Goal: Find specific page/section: Find specific page/section

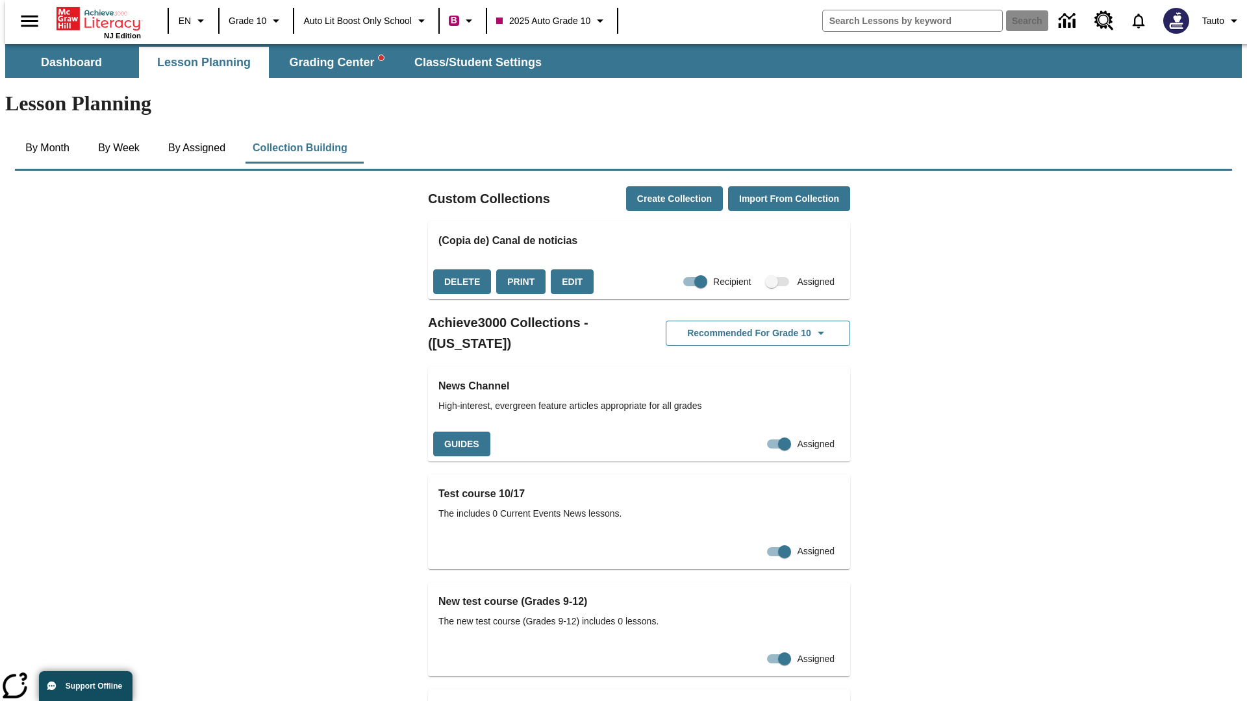
checkbox input "true"
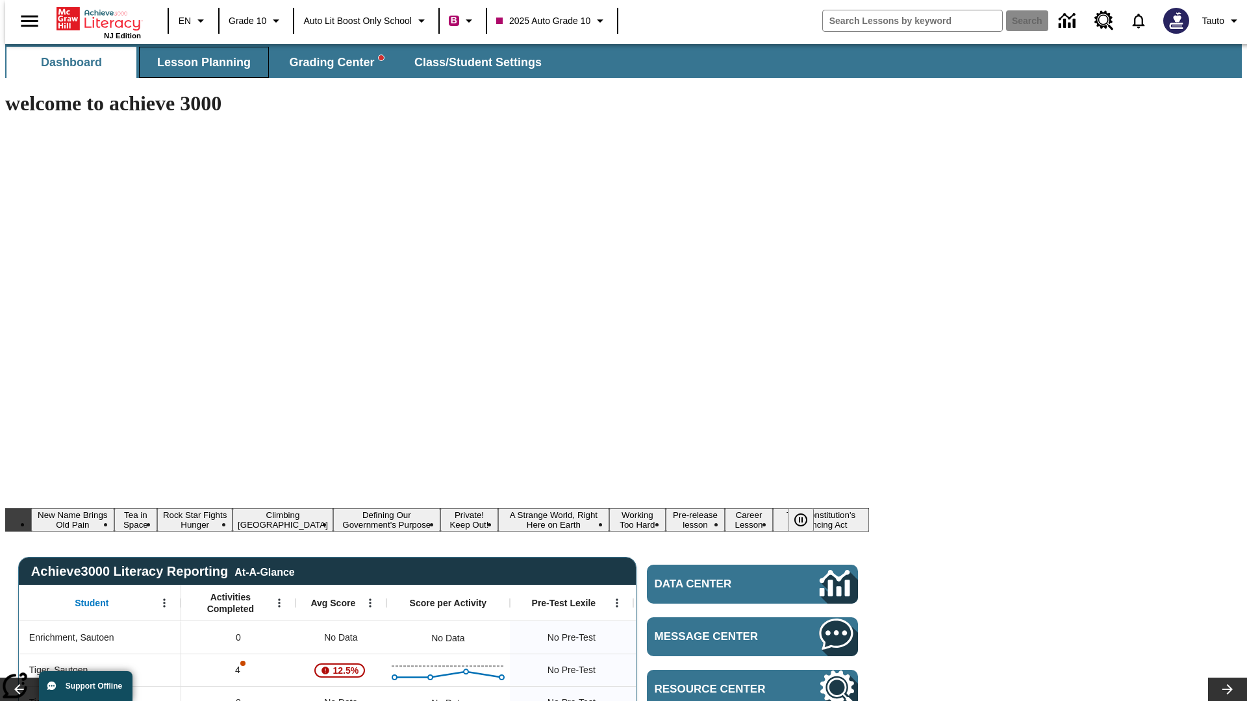
click at [199, 62] on span "Lesson Planning" at bounding box center [204, 62] width 94 height 15
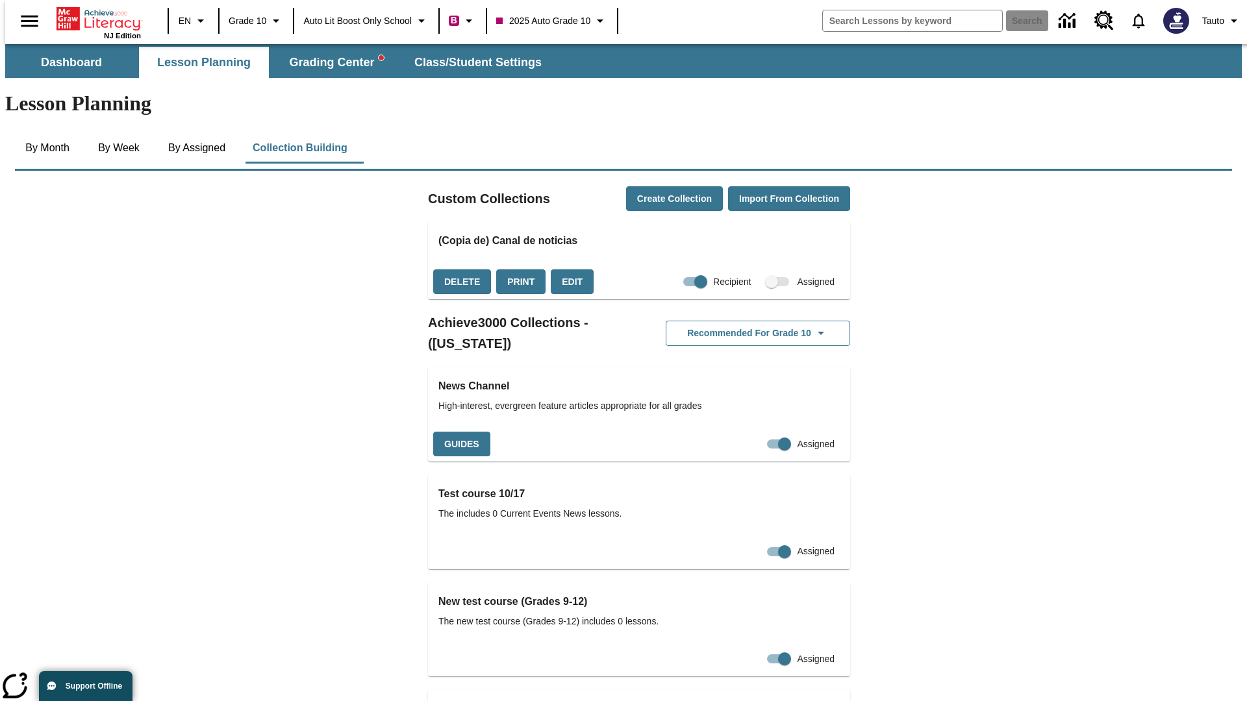
checkbox input "false"
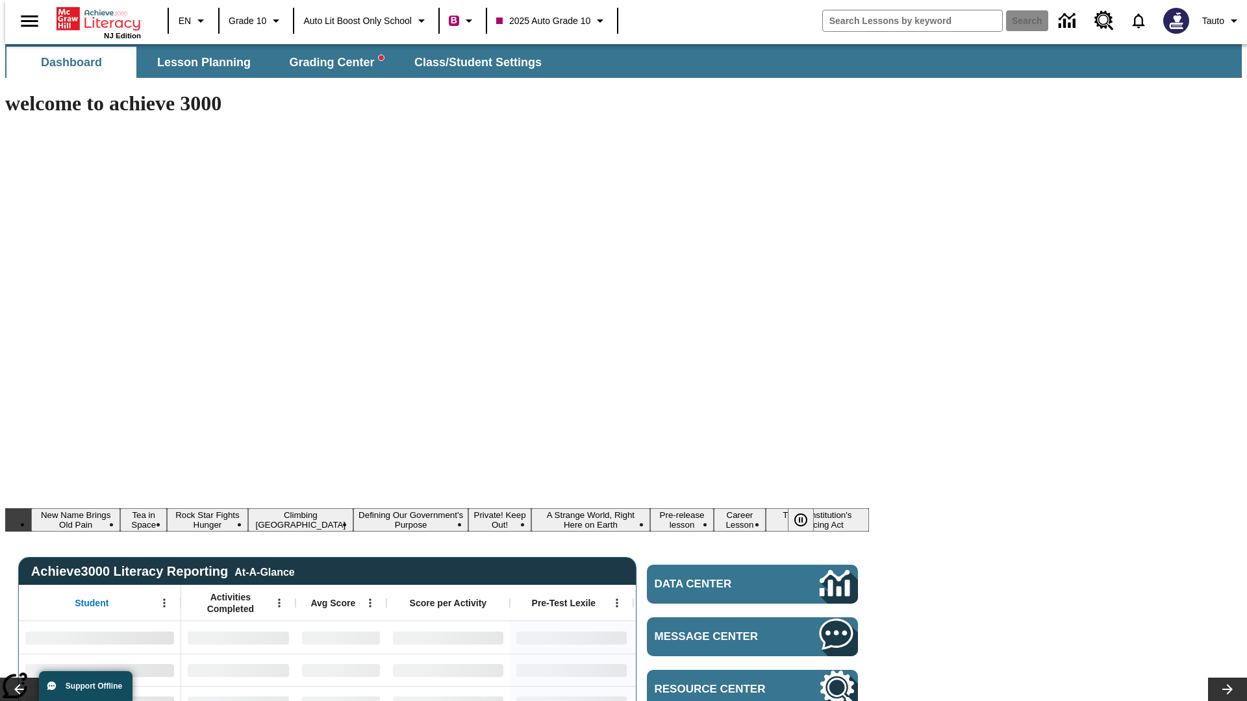
type input "-1"
click at [199, 62] on span "Lesson Planning" at bounding box center [204, 62] width 94 height 15
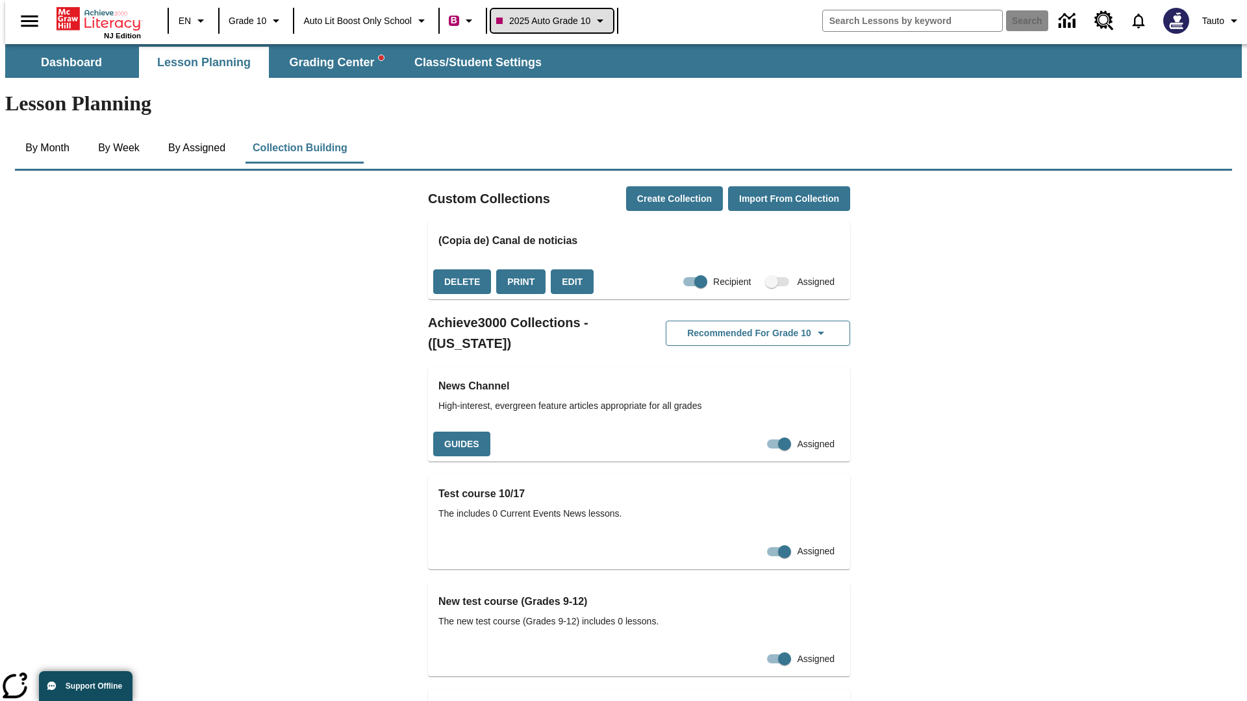
click at [553, 21] on span "2025 Auto Grade 10" at bounding box center [543, 21] width 94 height 14
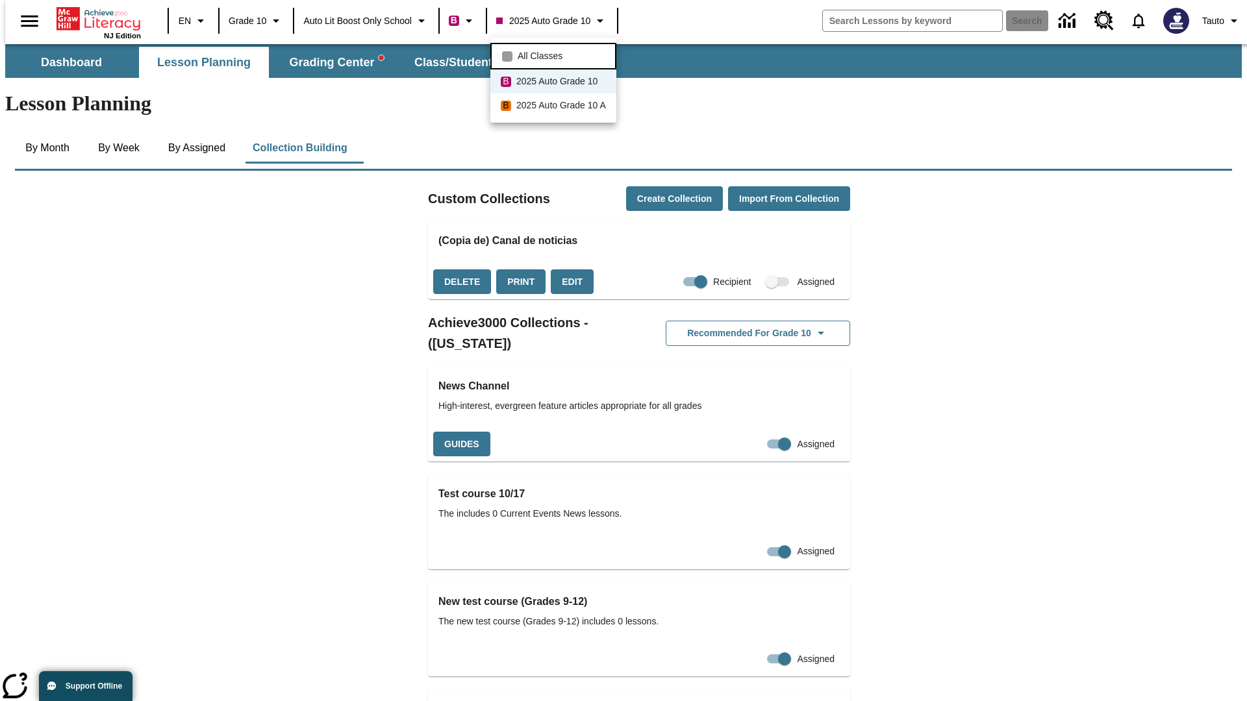
click at [555, 55] on span "All Classes" at bounding box center [540, 56] width 45 height 14
